Goal: Information Seeking & Learning: Check status

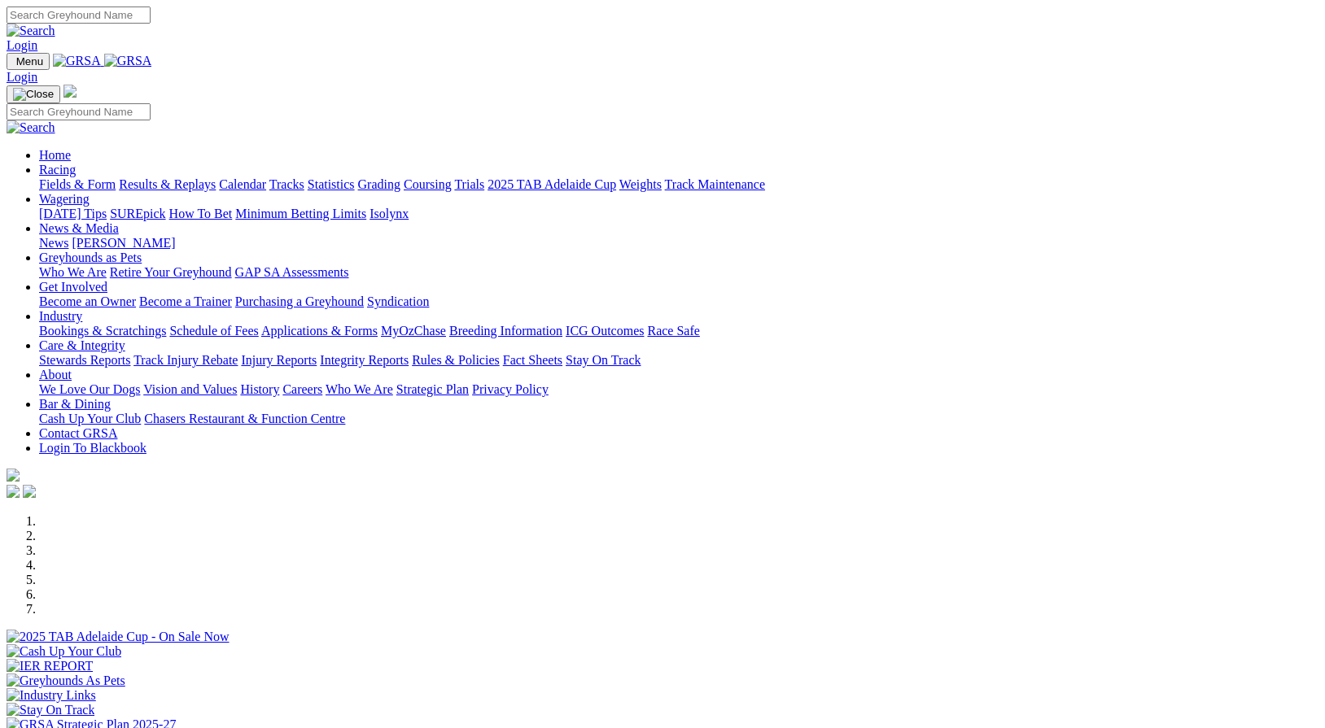
scroll to position [513, 0]
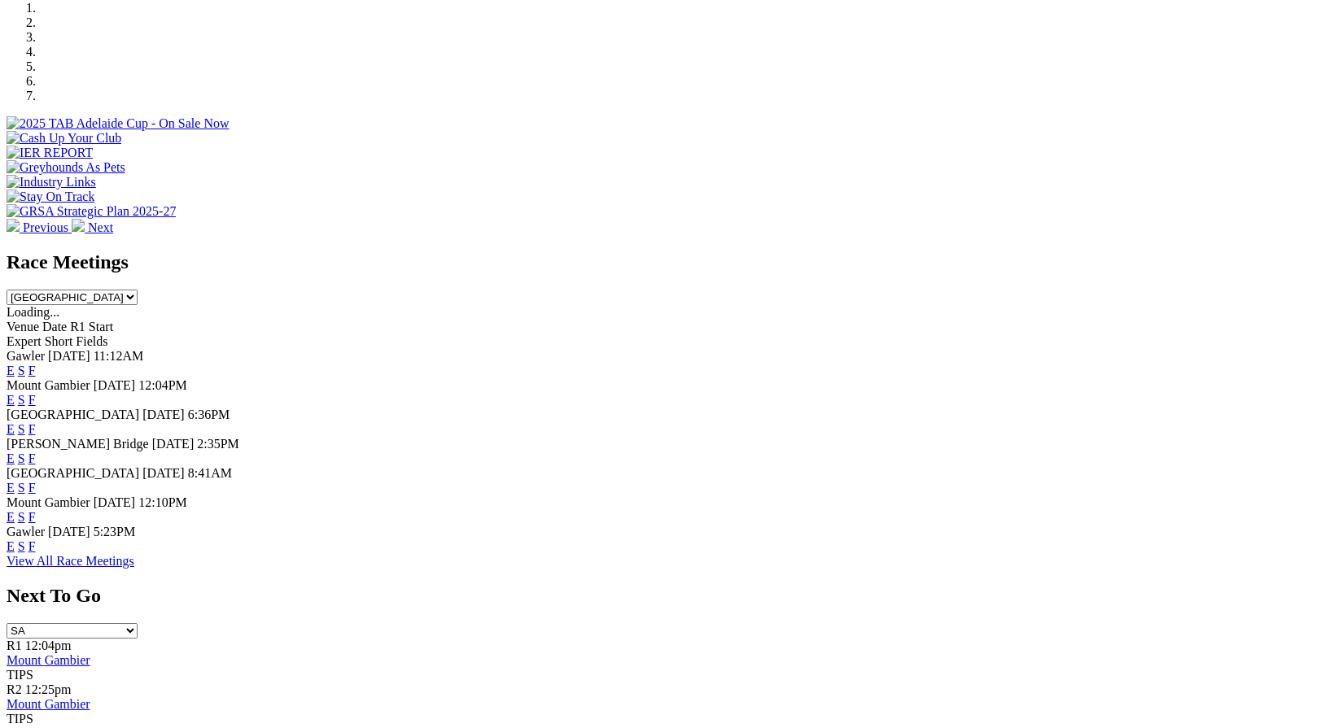
click at [36, 393] on link "F" at bounding box center [31, 400] width 7 height 14
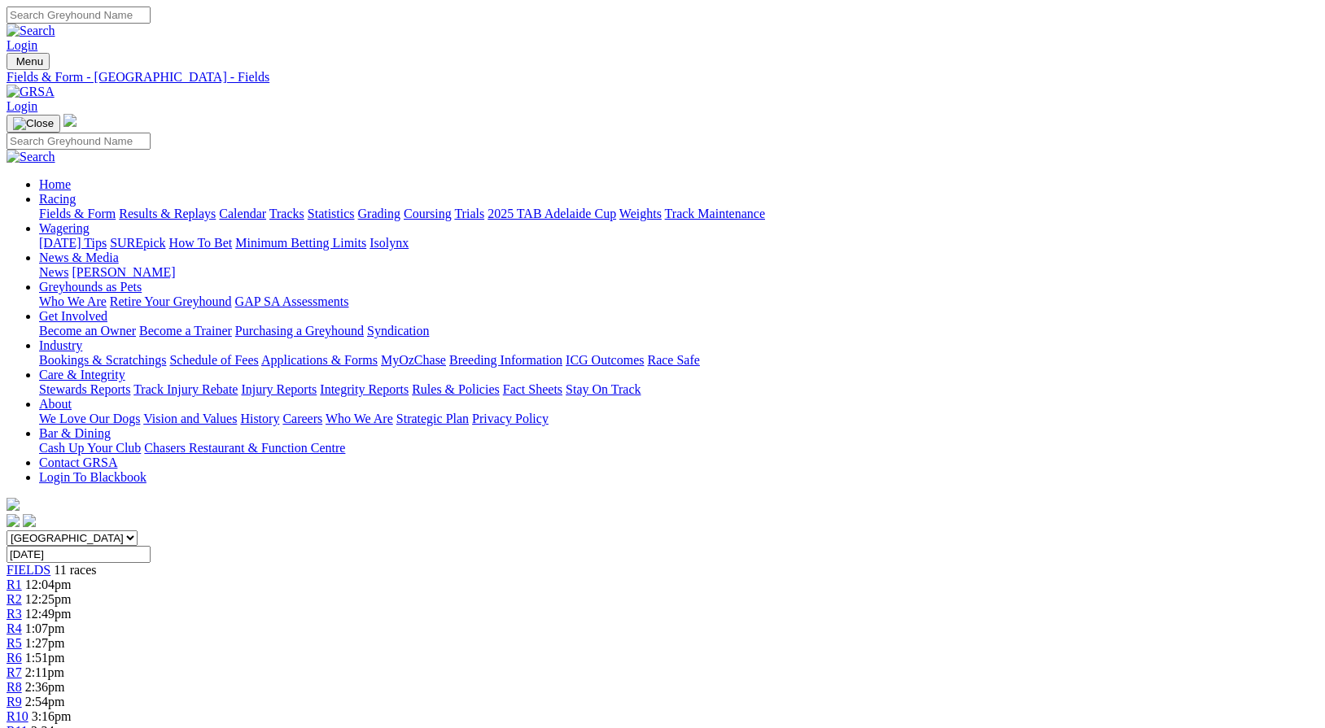
click at [76, 207] on link "Fields & Form" at bounding box center [77, 214] width 76 height 14
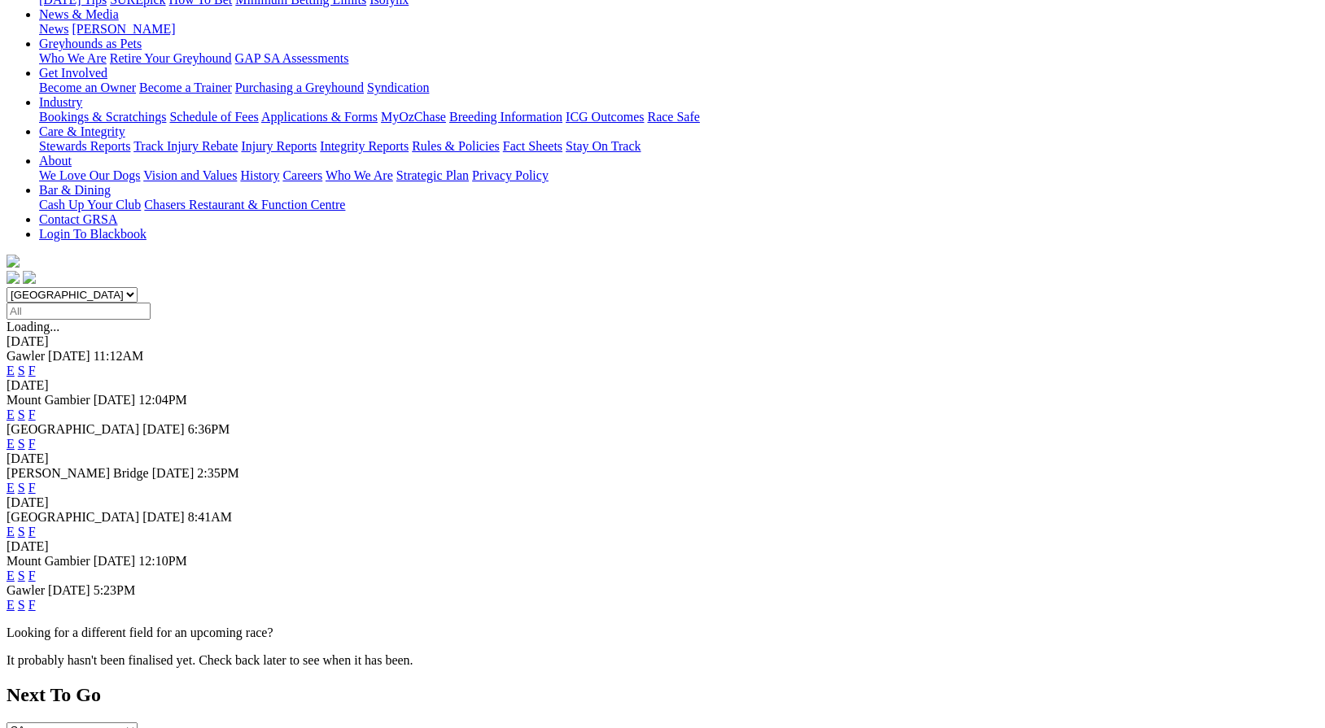
scroll to position [245, 0]
click at [36, 567] on link "F" at bounding box center [31, 574] width 7 height 14
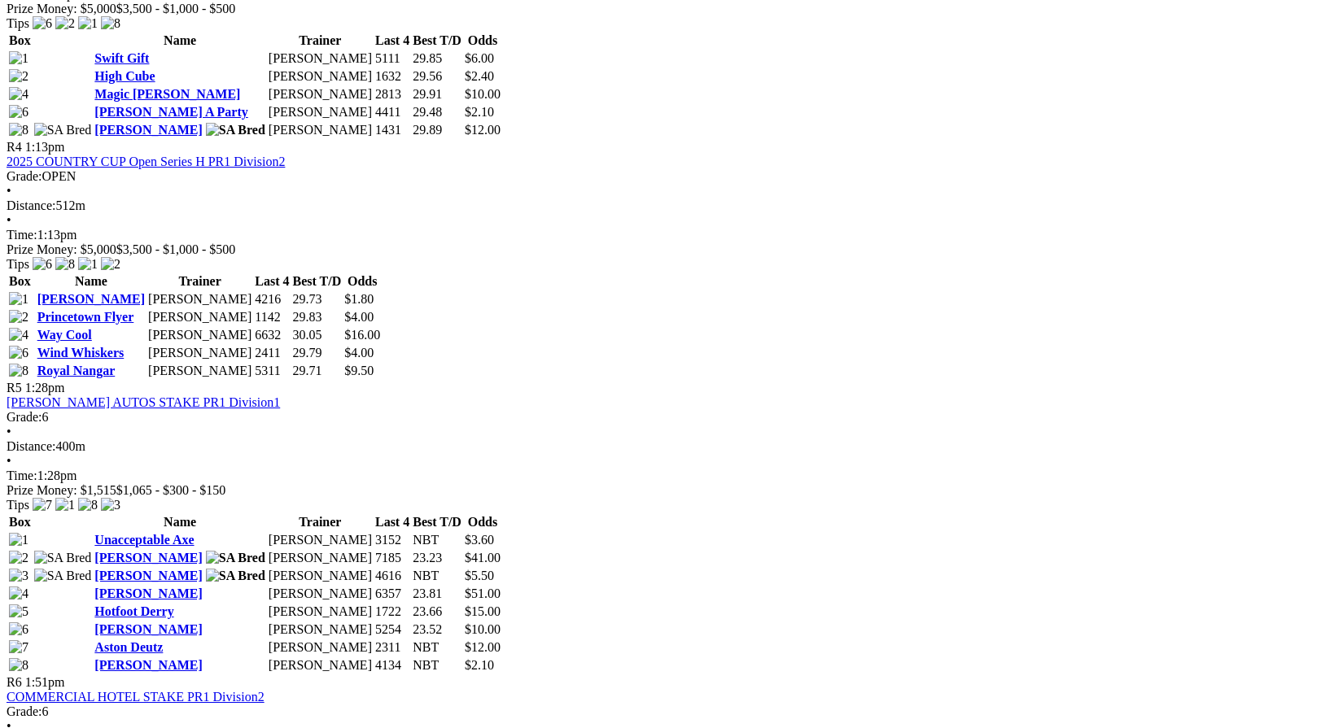
scroll to position [1533, 0]
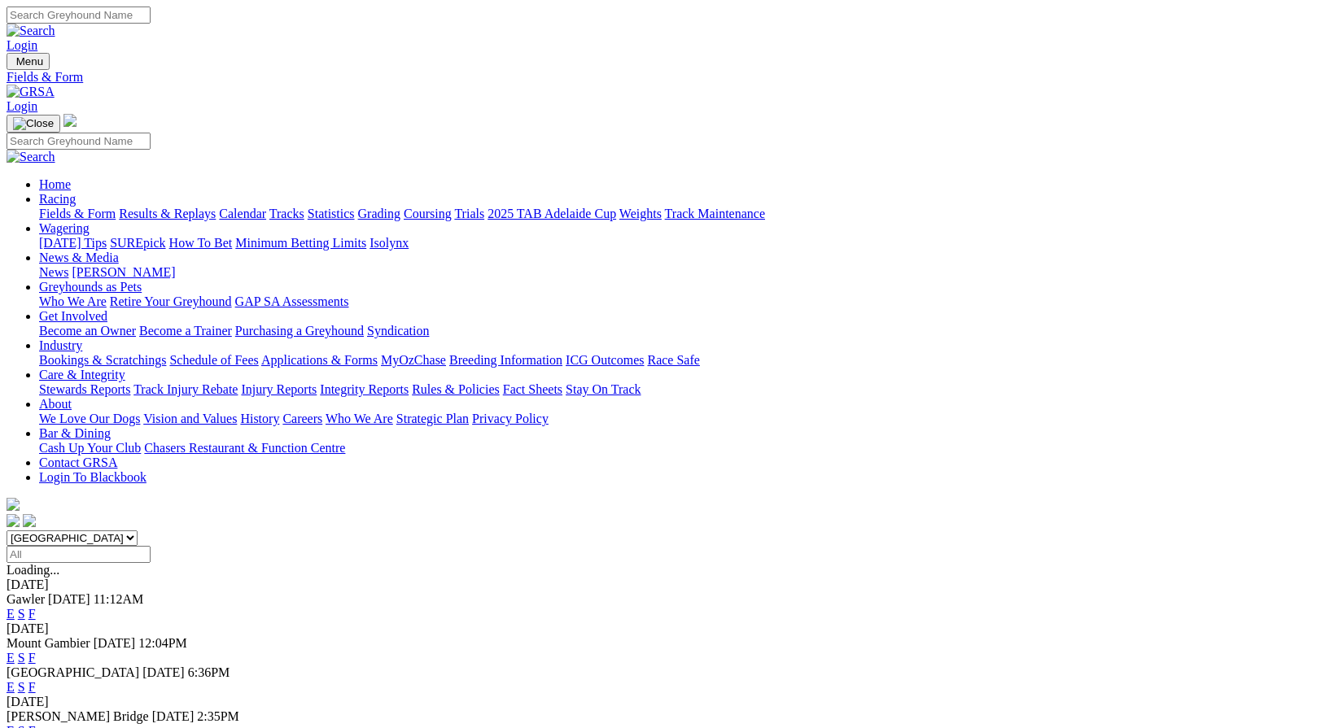
scroll to position [245, 0]
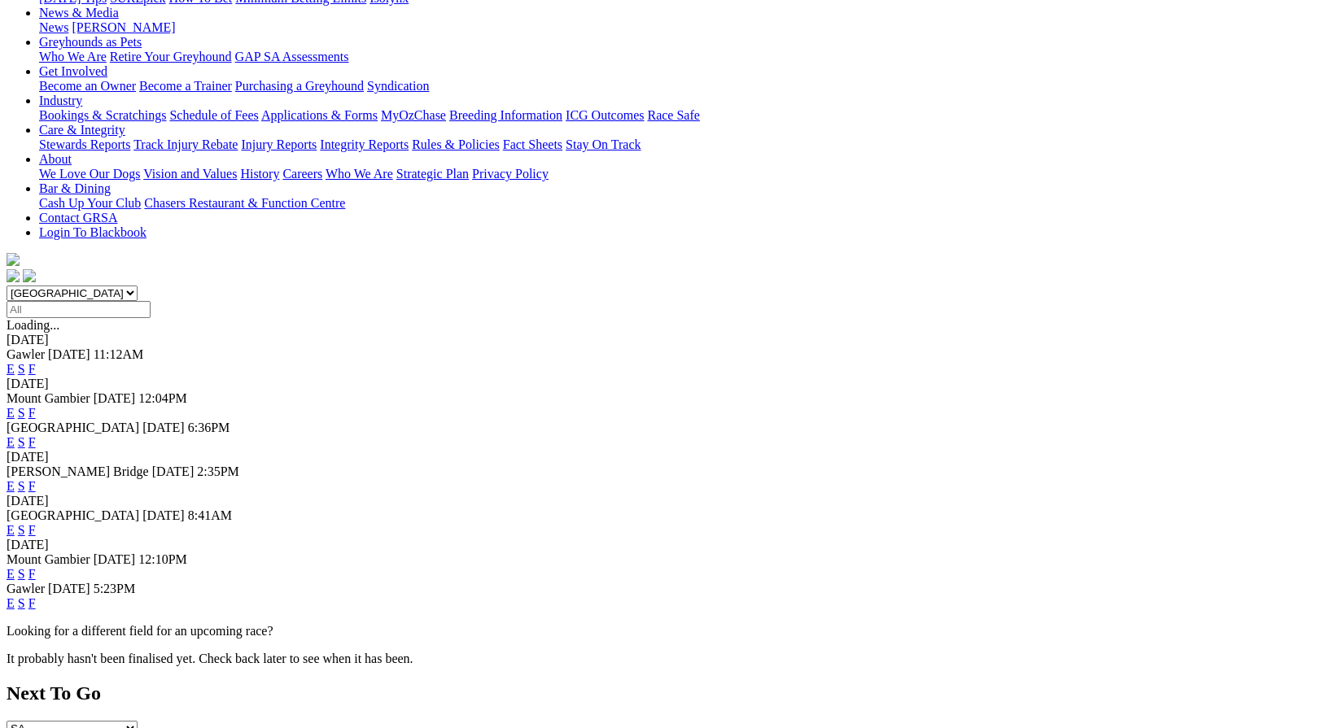
click at [36, 596] on link "F" at bounding box center [31, 603] width 7 height 14
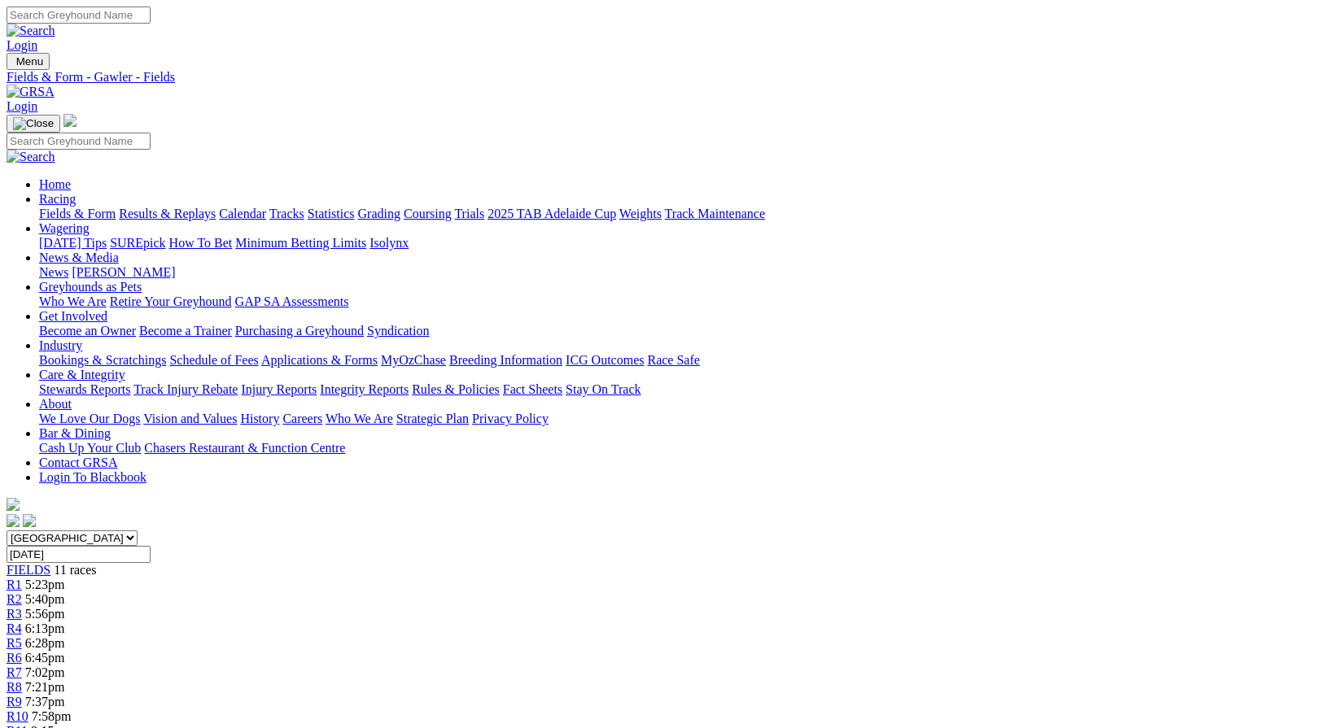
click at [98, 207] on link "Fields & Form" at bounding box center [77, 214] width 76 height 14
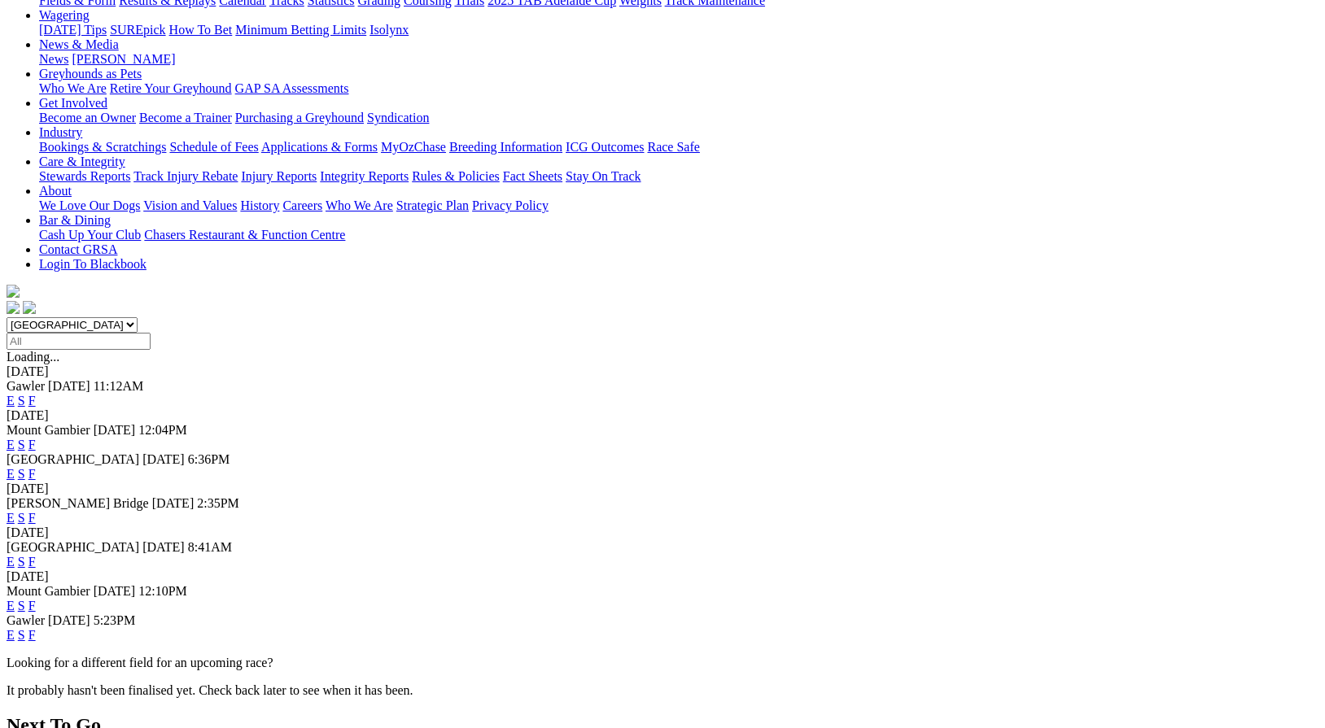
scroll to position [181, 0]
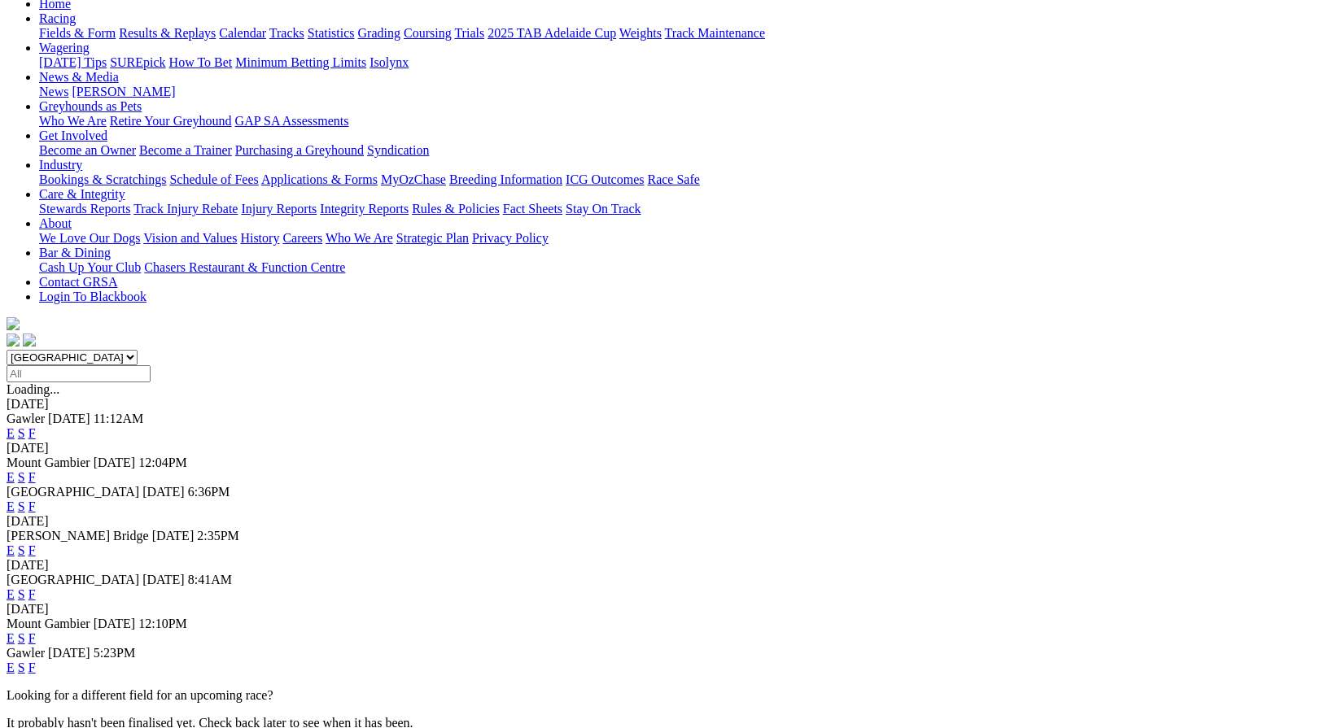
click at [36, 500] on link "F" at bounding box center [31, 507] width 7 height 14
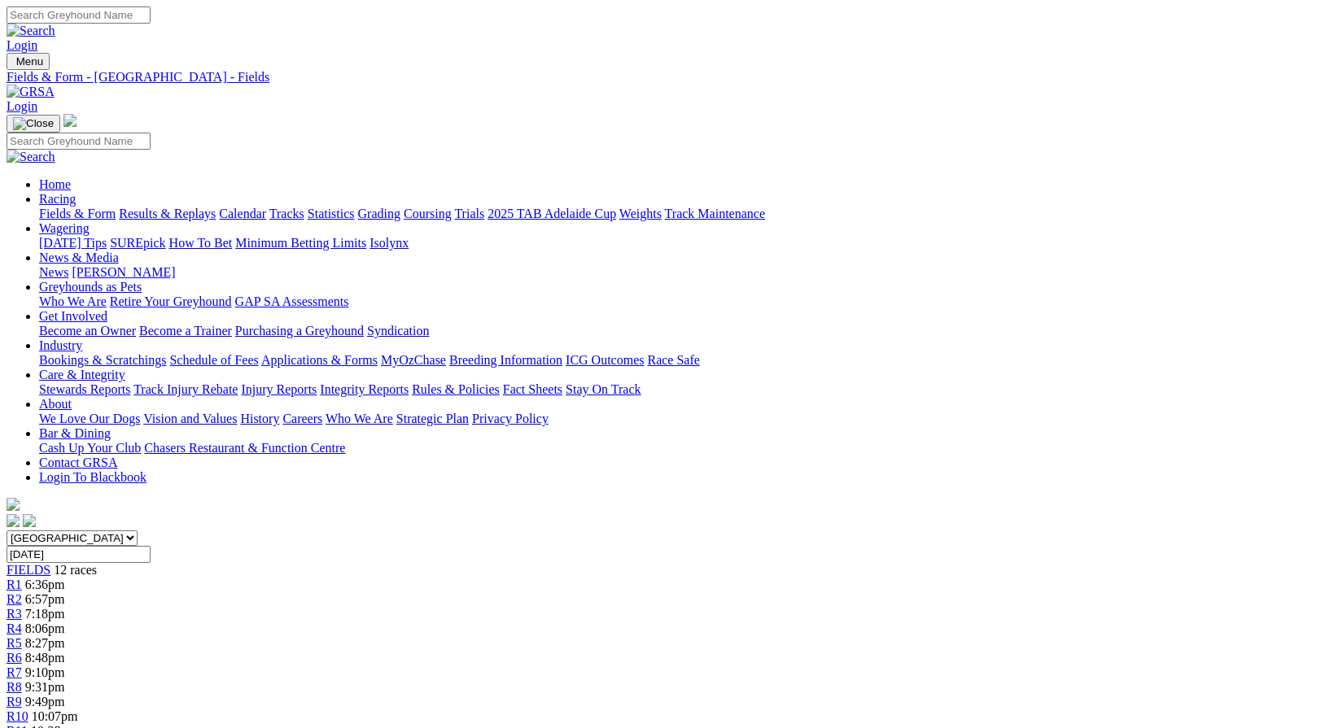
click at [408, 382] on link "Integrity Reports" at bounding box center [364, 389] width 89 height 14
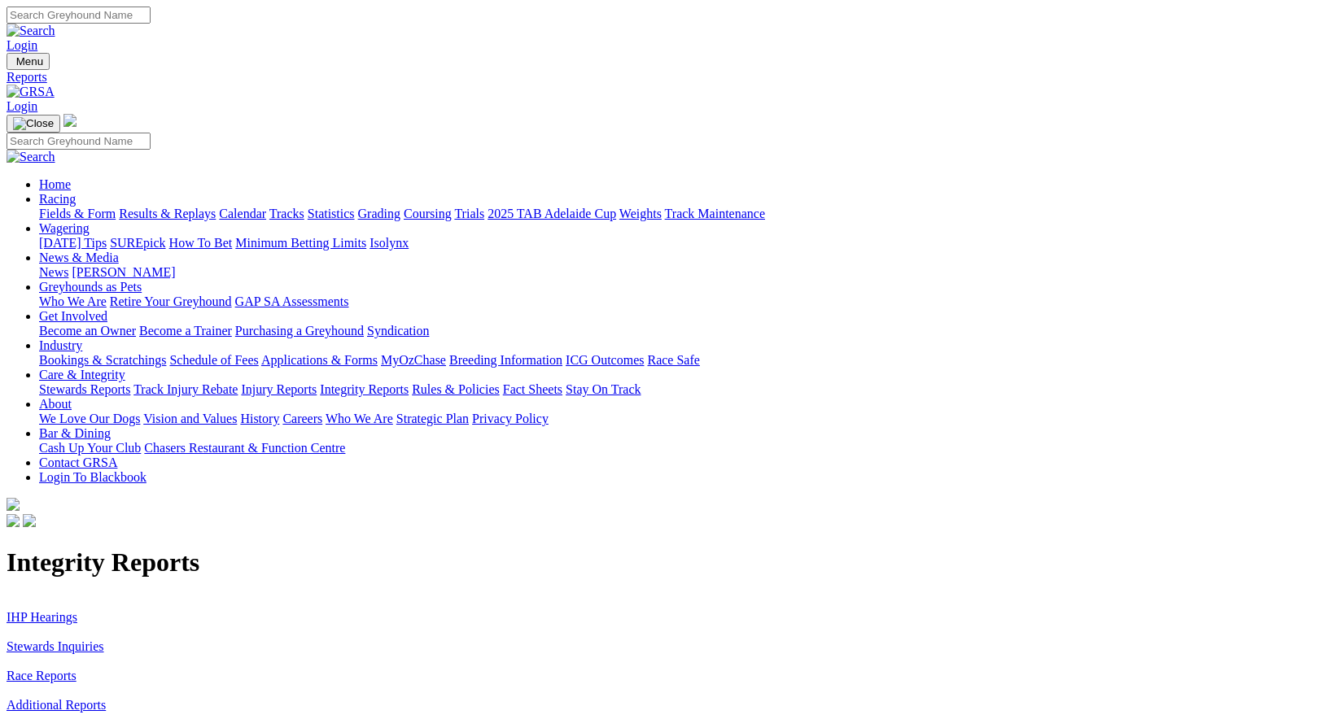
click at [104, 640] on link "Stewards Inquiries" at bounding box center [56, 647] width 98 height 14
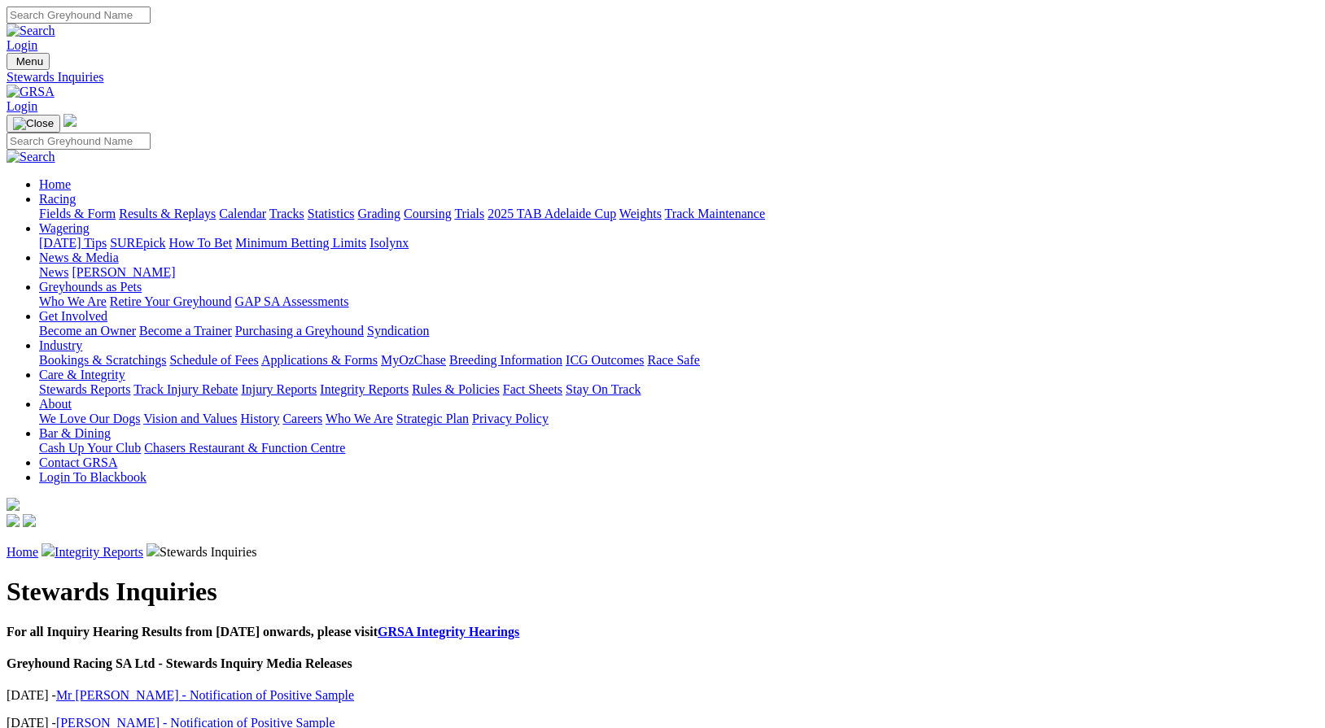
click at [143, 545] on link "Integrity Reports" at bounding box center [99, 552] width 89 height 14
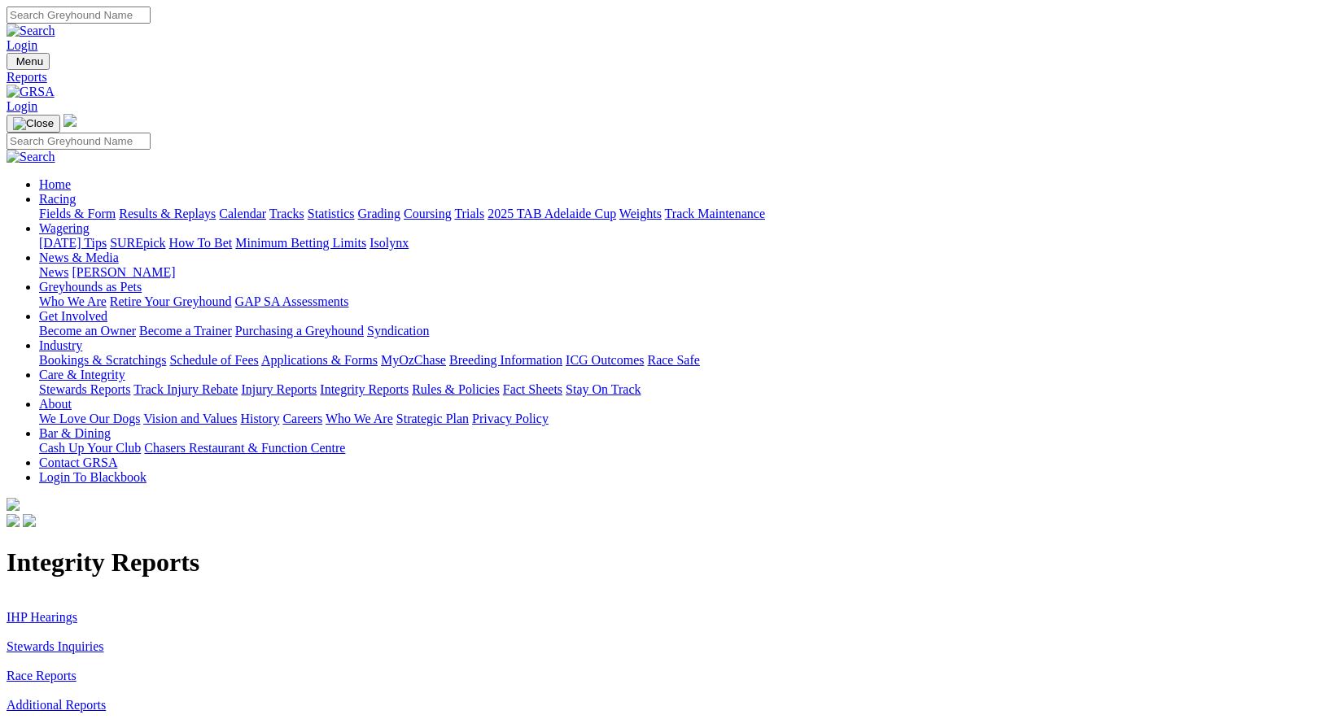
click at [77, 610] on link "IHP Hearings" at bounding box center [42, 617] width 71 height 14
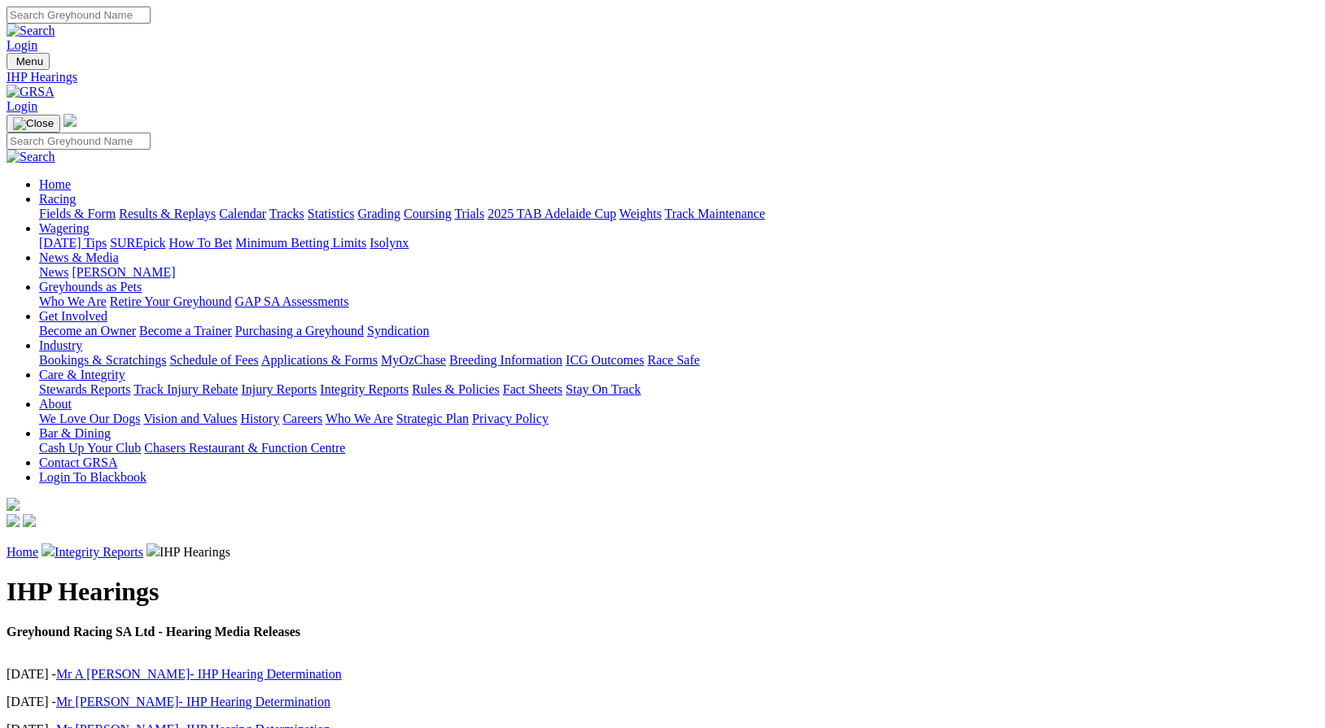
click at [562, 382] on link "Fact Sheets" at bounding box center [532, 389] width 59 height 14
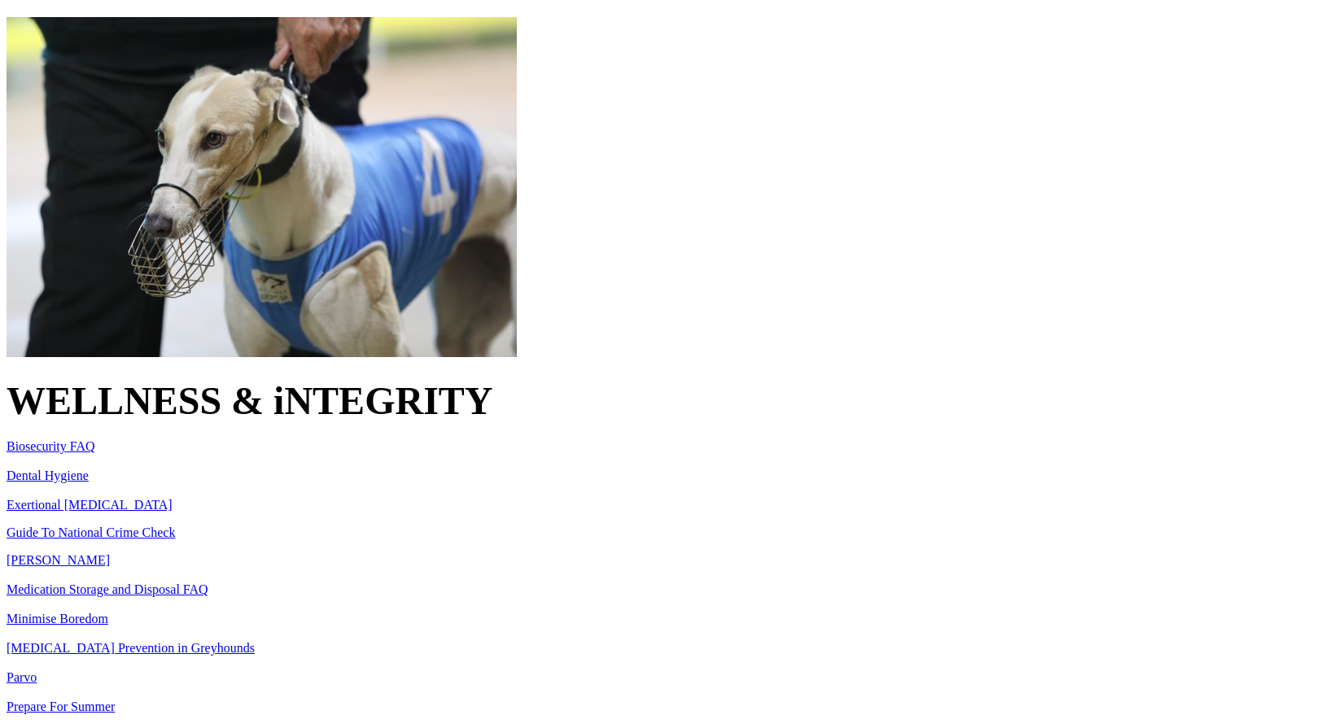
scroll to position [531, 0]
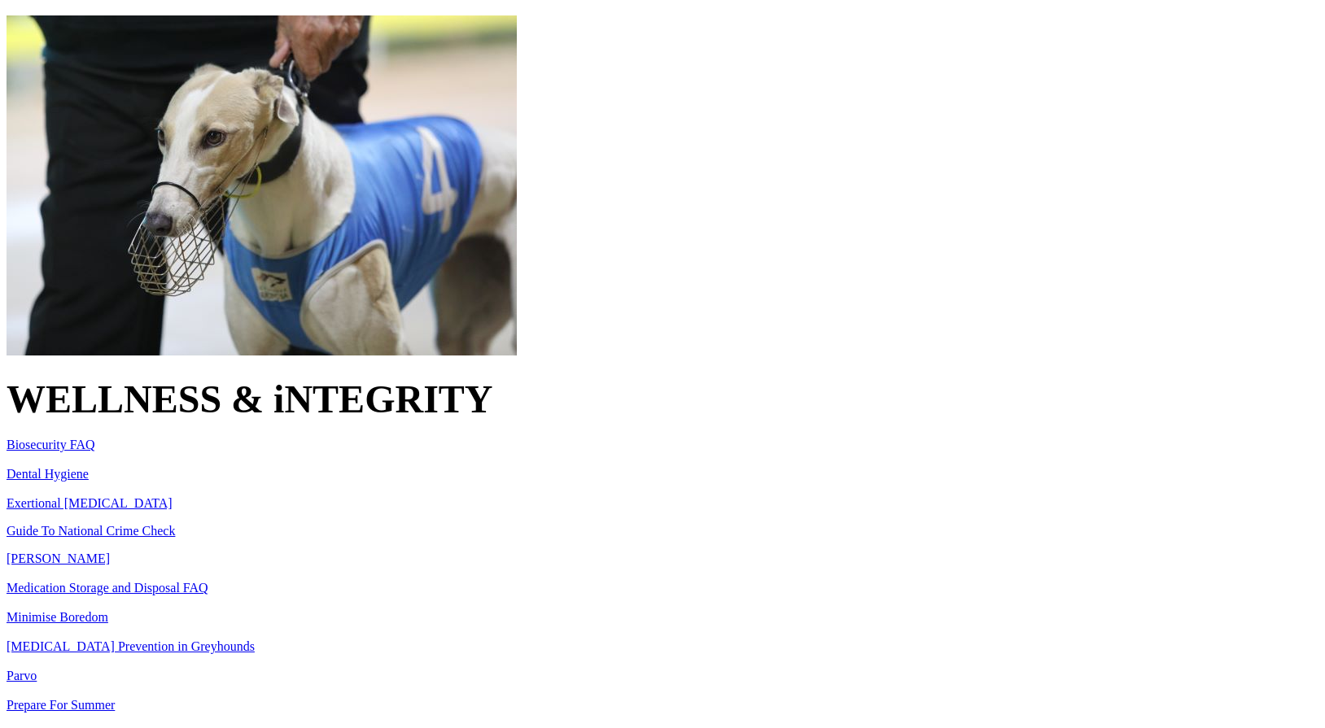
click at [175, 524] on link "Guide To National Crime Check" at bounding box center [91, 531] width 168 height 14
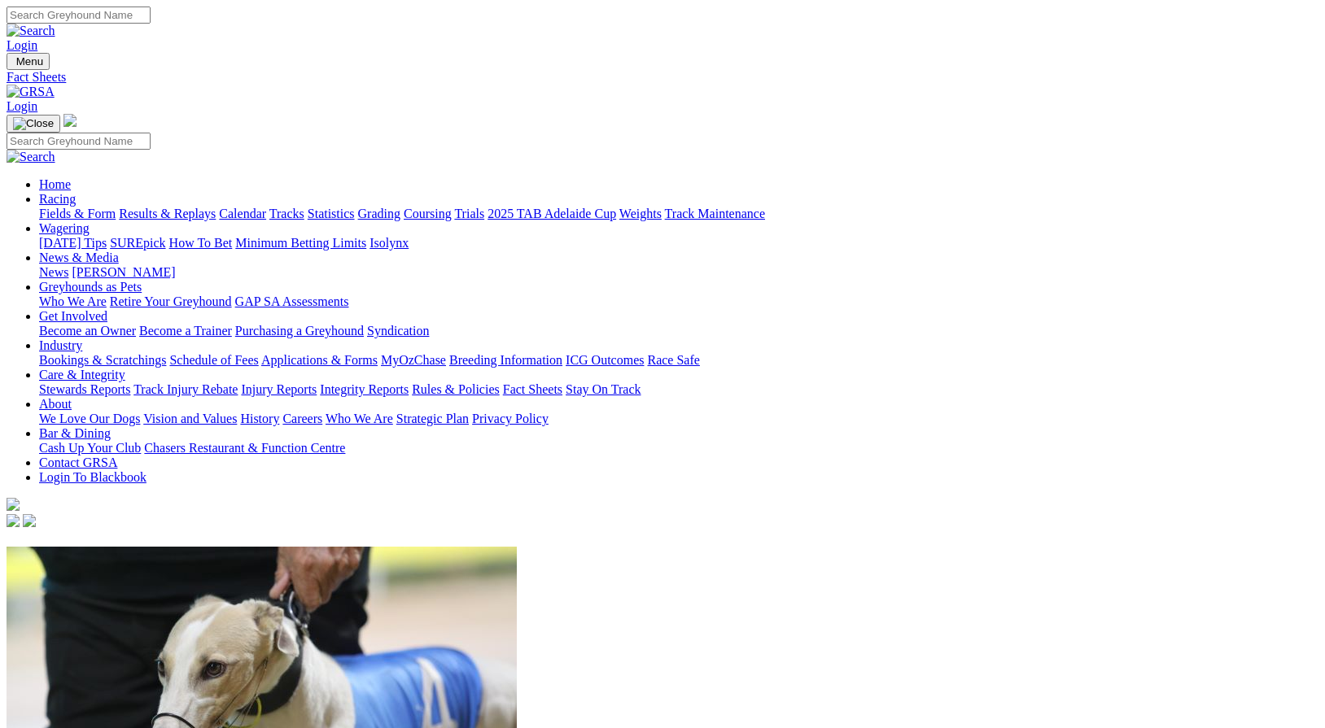
click at [76, 192] on link "Racing" at bounding box center [57, 199] width 37 height 14
click at [119, 251] on link "News & Media" at bounding box center [79, 258] width 80 height 14
click at [640, 382] on link "Stay On Track" at bounding box center [602, 389] width 75 height 14
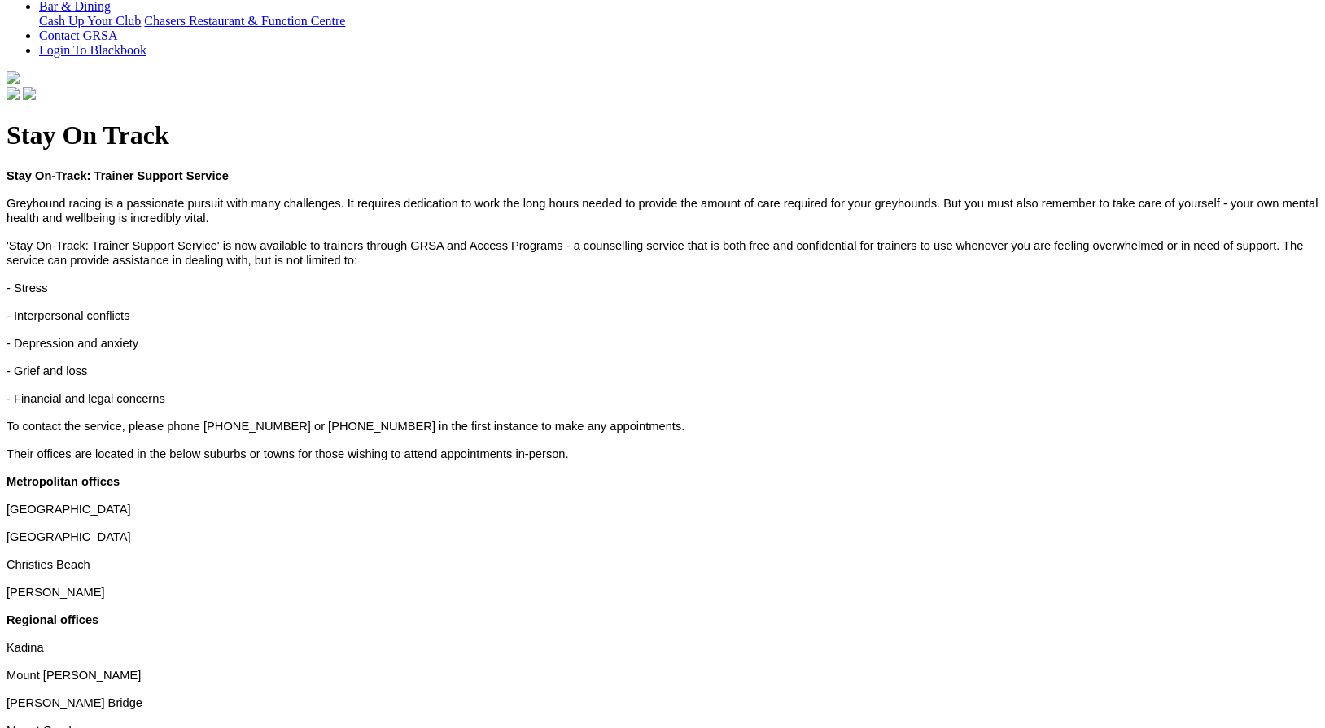
scroll to position [426, 0]
click at [527, 152] on h1 "Stay On Track" at bounding box center [663, 137] width 1312 height 30
click at [527, 151] on h1 "Stay On Track" at bounding box center [663, 135] width 1312 height 30
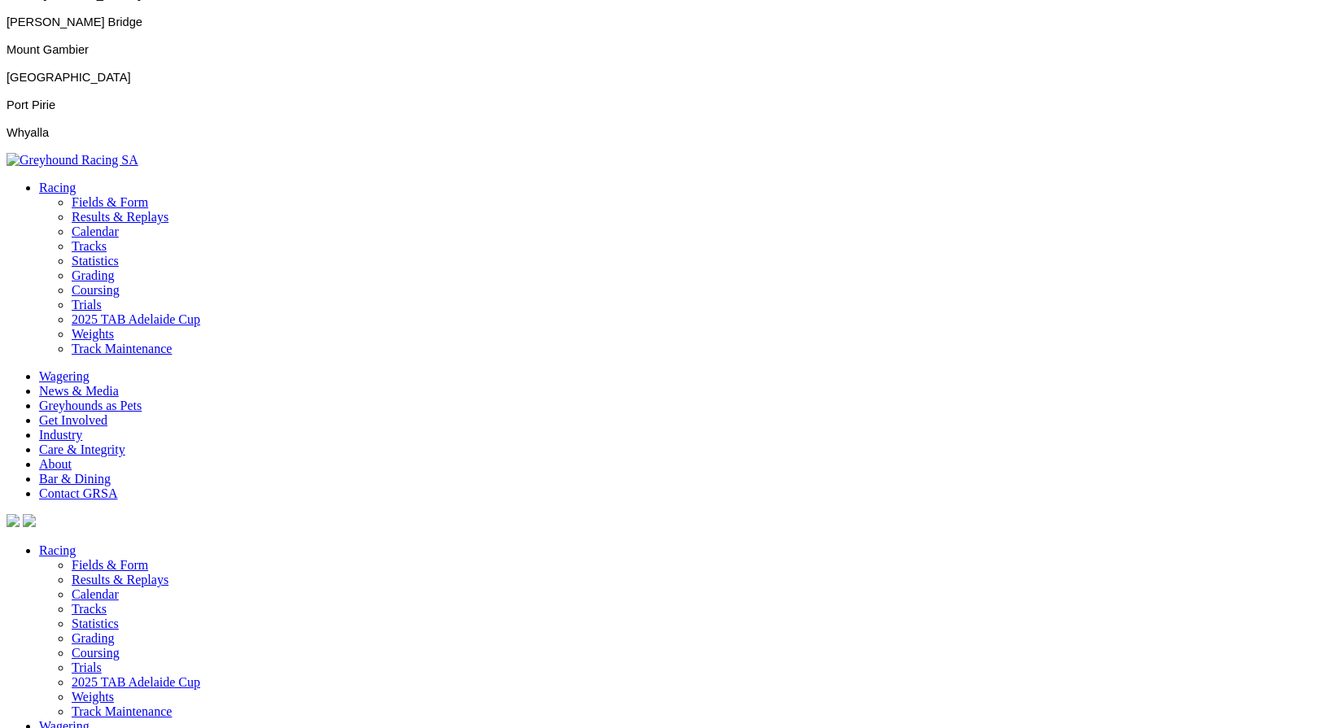
scroll to position [1111, 0]
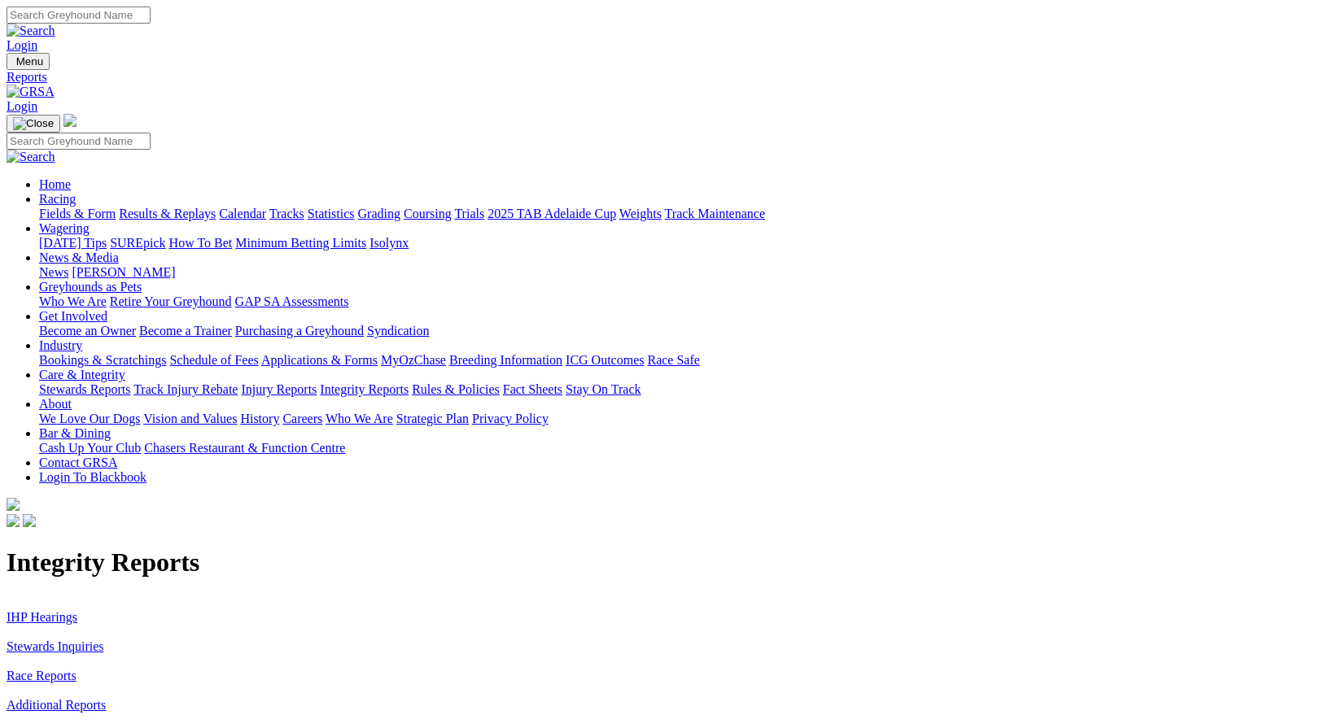
click at [76, 192] on link "Racing" at bounding box center [57, 199] width 37 height 14
click at [130, 382] on link "Stewards Reports" at bounding box center [84, 389] width 91 height 14
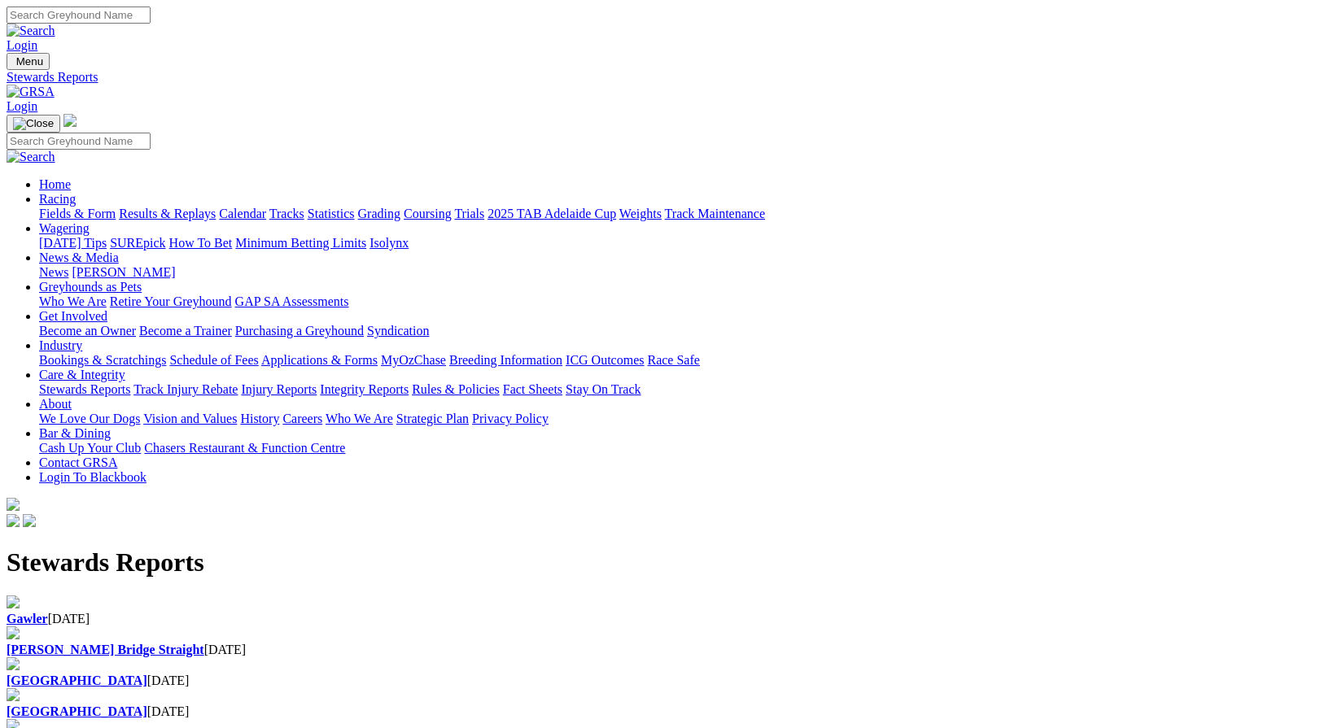
click at [218, 612] on div "Gawler 24 Sep 2025" at bounding box center [663, 619] width 1312 height 15
click at [204, 643] on b "[PERSON_NAME] Bridge Straight" at bounding box center [106, 650] width 198 height 14
click at [216, 207] on link "Results & Replays" at bounding box center [167, 214] width 97 height 14
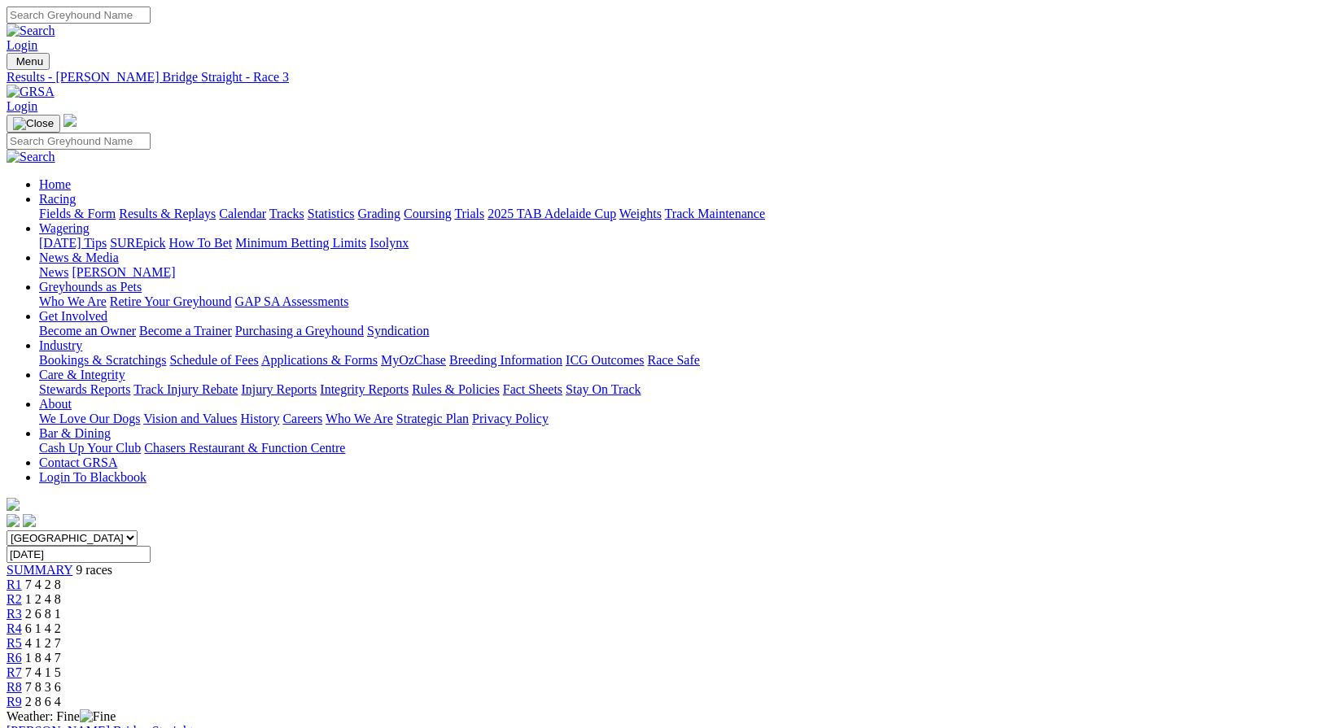
click at [22, 622] on link "R4" at bounding box center [14, 629] width 15 height 14
click at [723, 636] on div "R5 4 1 2 7" at bounding box center [663, 643] width 1312 height 15
click at [1150, 695] on div "R9 2 8 6 4" at bounding box center [663, 702] width 1312 height 15
